Goal: Task Accomplishment & Management: Manage account settings

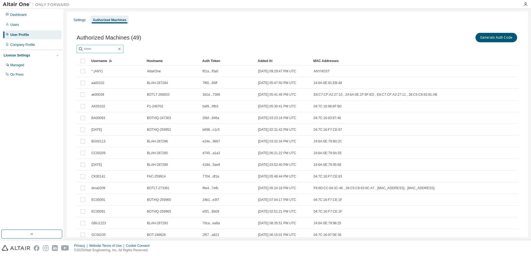
click at [95, 49] on input "text" at bounding box center [100, 49] width 33 height 6
type input "*******"
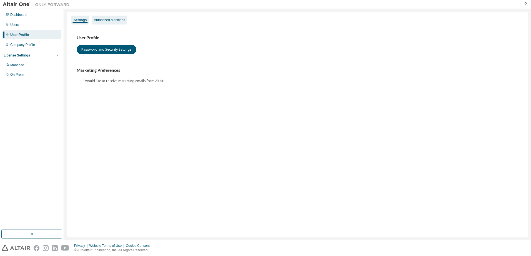
click at [109, 22] on div "Authorized Machines" at bounding box center [109, 20] width 31 height 4
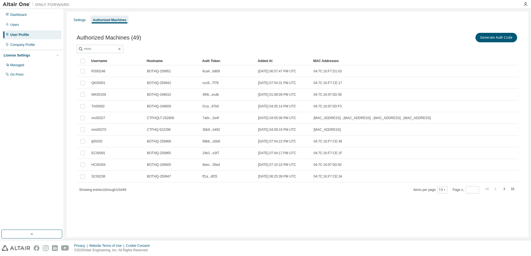
click at [98, 61] on div "Username" at bounding box center [116, 60] width 51 height 9
click at [447, 189] on icon "button" at bounding box center [444, 189] width 3 height 3
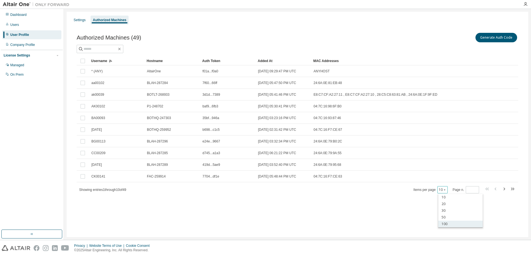
click at [445, 222] on div "100" at bounding box center [461, 223] width 44 height 7
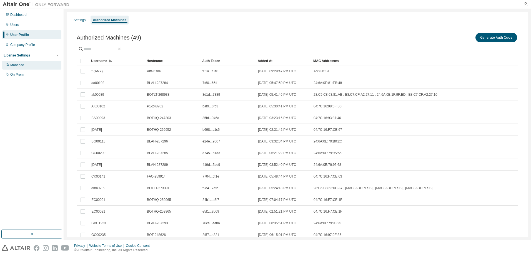
click at [19, 65] on div "Managed" at bounding box center [17, 65] width 14 height 4
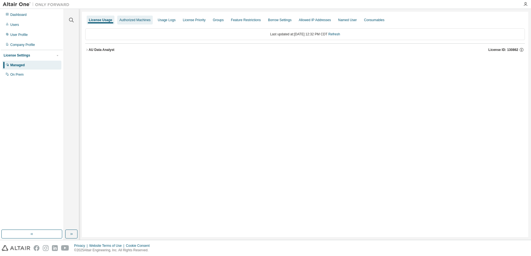
click at [140, 21] on div "Authorized Machines" at bounding box center [135, 20] width 31 height 4
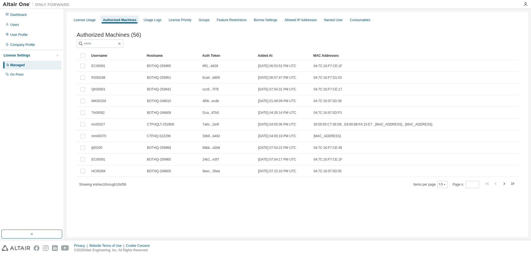
click at [103, 57] on div "Username" at bounding box center [116, 55] width 51 height 9
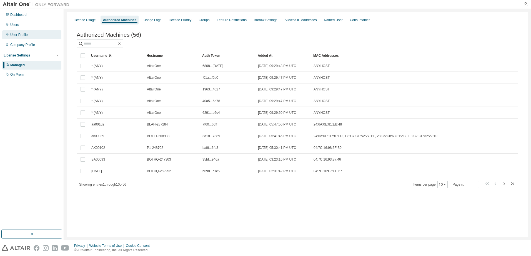
click at [17, 36] on div "User Profile" at bounding box center [19, 35] width 18 height 4
